Goal: Task Accomplishment & Management: Manage account settings

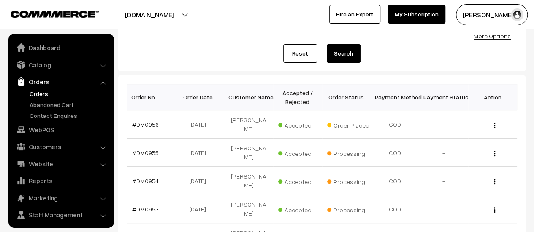
scroll to position [19, 0]
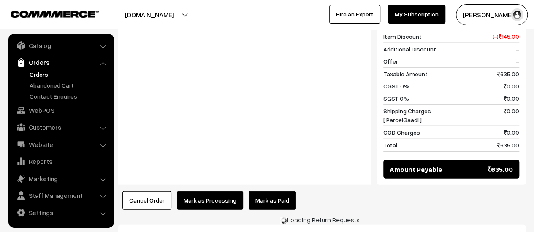
scroll to position [1038, 0]
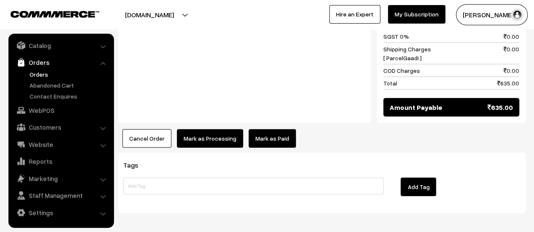
click at [210, 130] on button "Mark as Processing" at bounding box center [210, 139] width 66 height 19
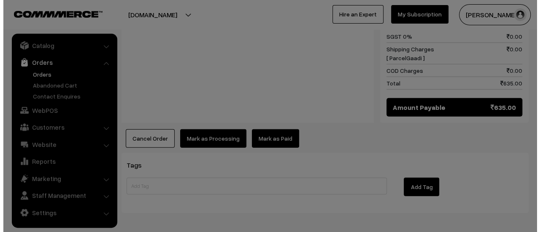
scroll to position [1039, 0]
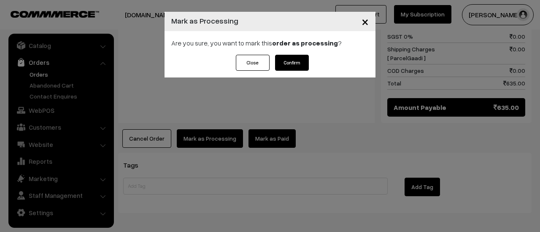
click at [293, 61] on button "Confirm" at bounding box center [292, 63] width 34 height 16
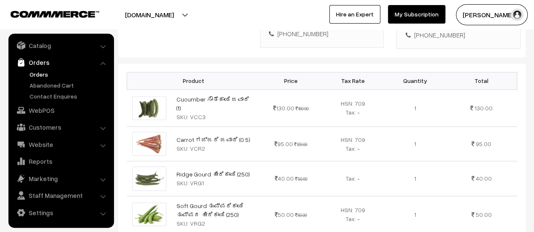
scroll to position [246, 0]
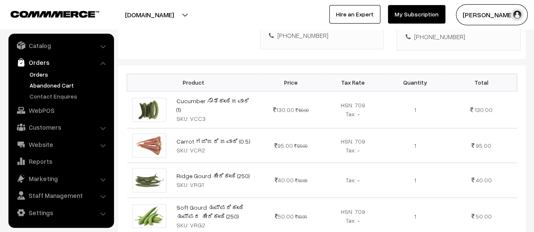
click at [57, 81] on link "Abandoned Cart" at bounding box center [69, 85] width 84 height 9
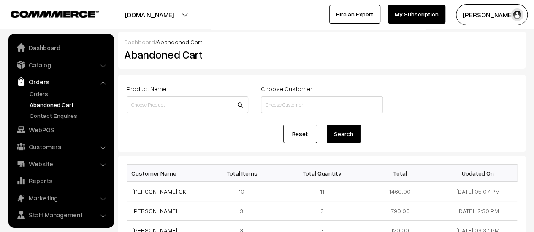
scroll to position [19, 0]
